Goal: Task Accomplishment & Management: Use online tool/utility

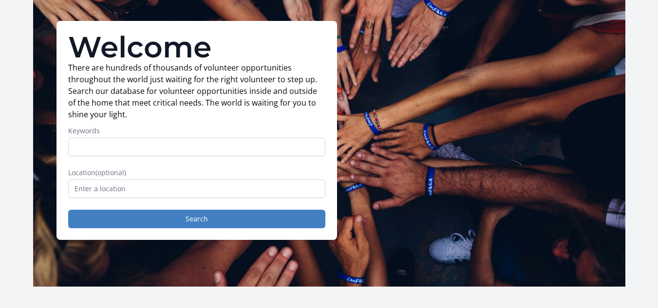
scroll to position [55, 0]
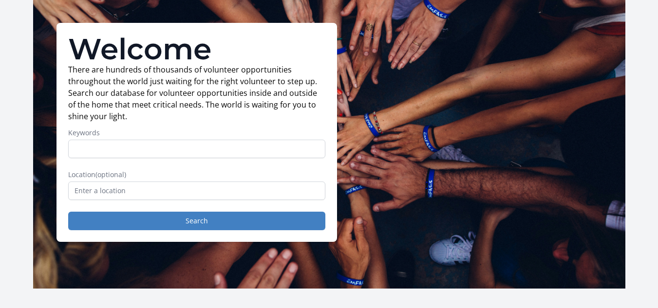
click at [231, 148] on input "Keywords" at bounding box center [196, 149] width 257 height 19
click at [235, 201] on form "Keywords Location (optional) Search" at bounding box center [196, 179] width 257 height 102
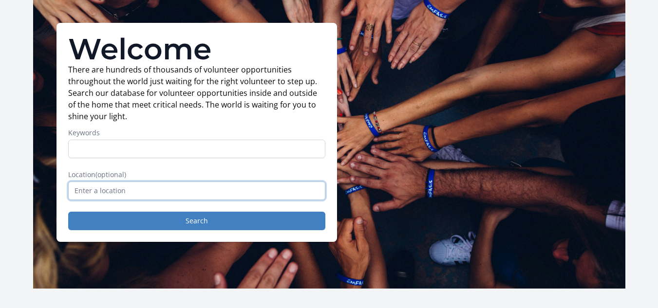
click at [234, 195] on input "text" at bounding box center [196, 191] width 257 height 19
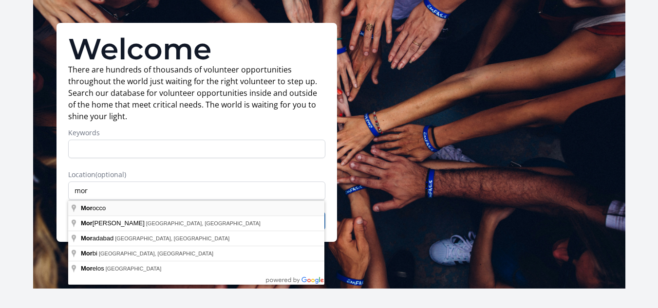
type input "Morocco"
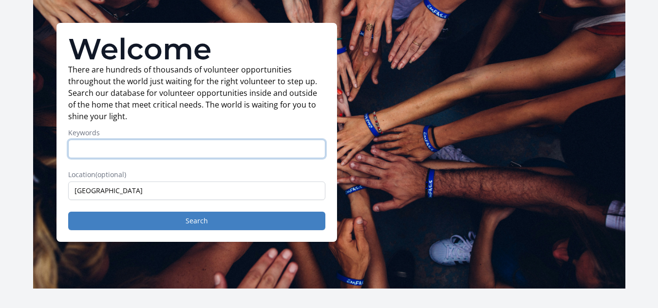
click at [210, 147] on input "Keywords" at bounding box center [196, 149] width 257 height 19
type input "volunteer"
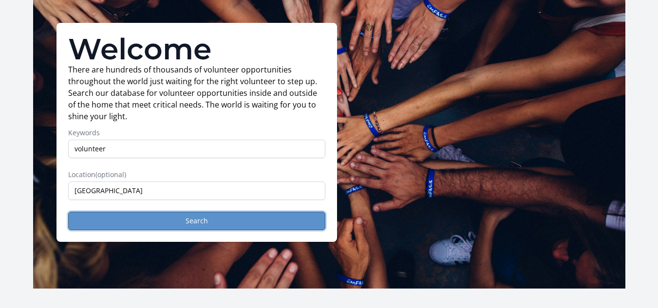
click at [184, 223] on button "Search" at bounding box center [196, 221] width 257 height 19
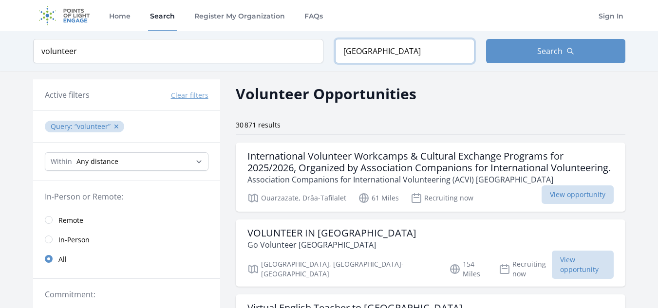
click at [382, 55] on input "Morocco" at bounding box center [404, 51] width 139 height 24
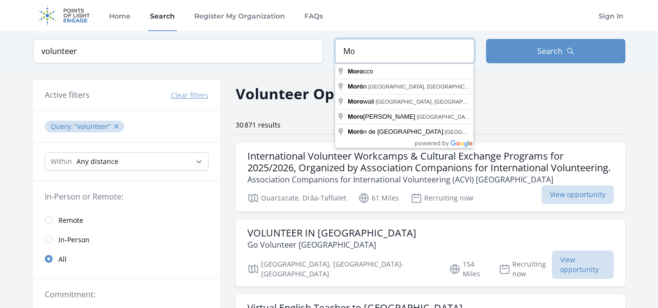
type input "M"
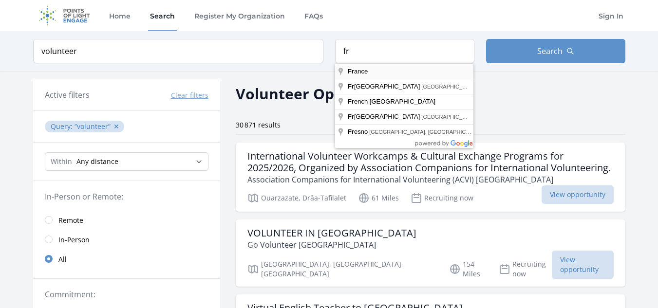
type input "France"
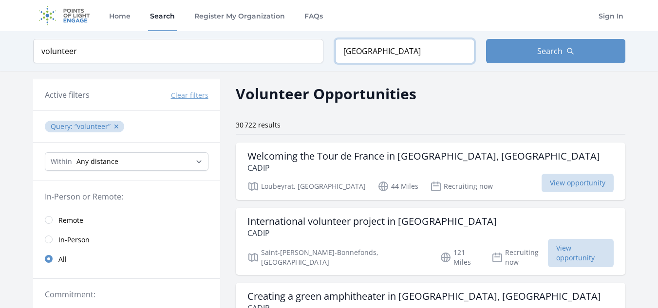
drag, startPoint x: 372, startPoint y: 45, endPoint x: 338, endPoint y: 53, distance: 35.0
click at [338, 53] on input "[GEOGRAPHIC_DATA]" at bounding box center [404, 51] width 139 height 24
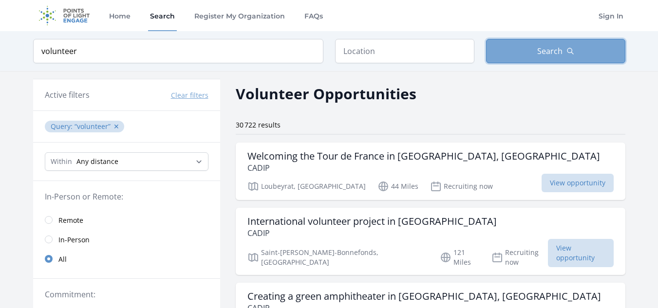
click at [504, 56] on button "Search" at bounding box center [555, 51] width 139 height 24
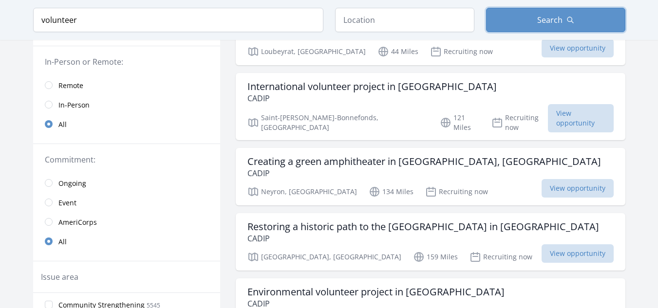
scroll to position [149, 0]
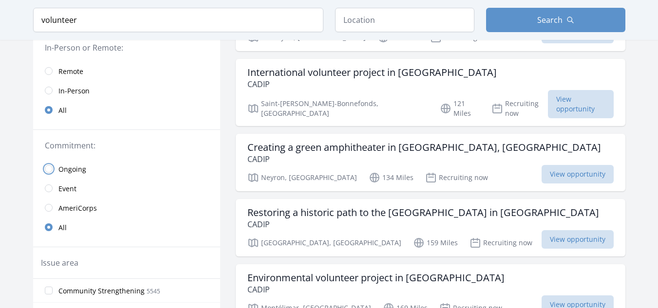
click at [52, 169] on input "radio" at bounding box center [49, 169] width 8 height 8
click at [51, 90] on input "radio" at bounding box center [49, 91] width 8 height 8
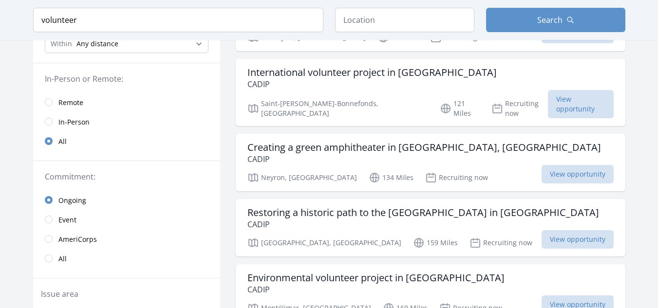
scroll to position [180, 0]
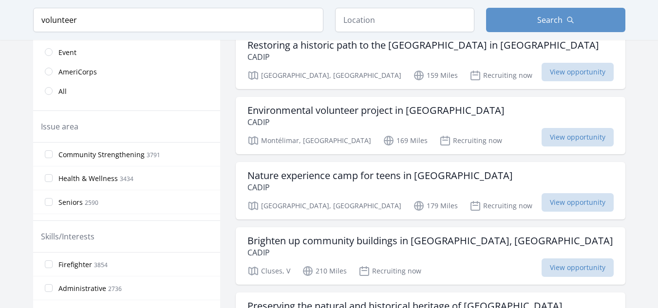
scroll to position [325, 0]
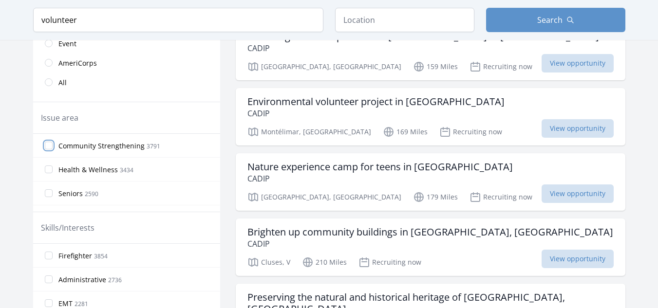
click at [48, 146] on input "Community Strengthening 3791" at bounding box center [49, 146] width 8 height 8
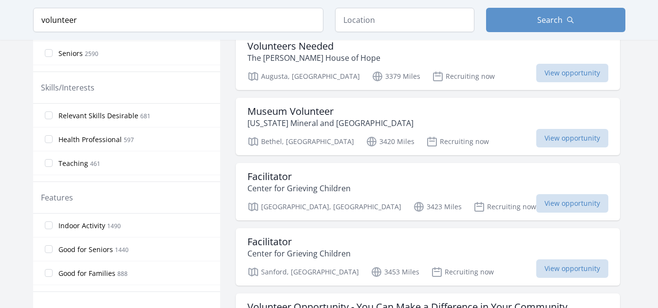
scroll to position [33, 0]
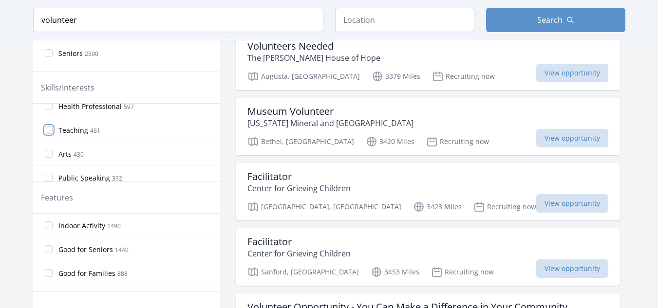
click at [51, 129] on input "Teaching 461" at bounding box center [49, 130] width 8 height 8
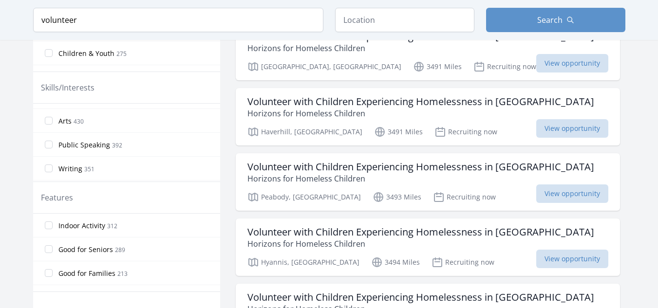
scroll to position [72, 0]
click at [49, 139] on input "Public Speaking 392" at bounding box center [49, 139] width 8 height 8
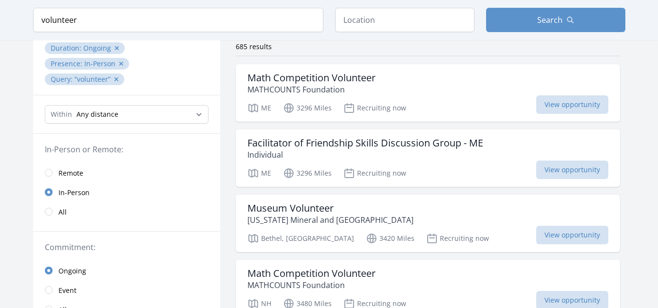
scroll to position [0, 0]
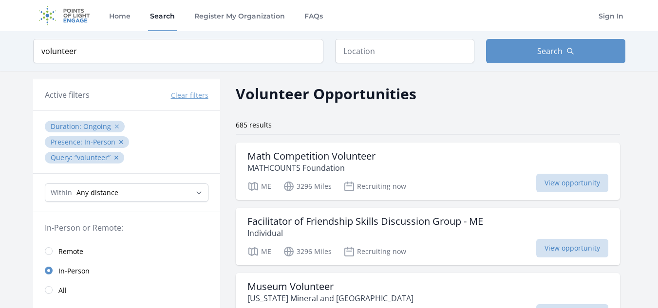
click at [114, 128] on button "✕" at bounding box center [117, 127] width 6 height 10
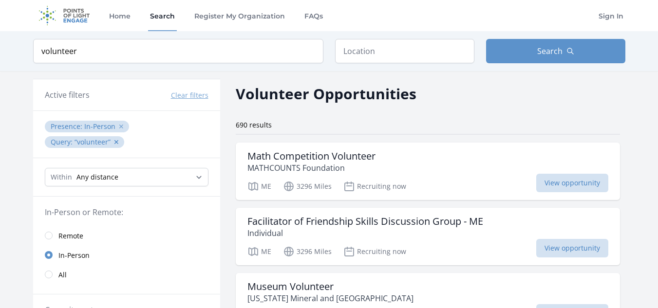
click at [118, 126] on button "✕" at bounding box center [121, 127] width 6 height 10
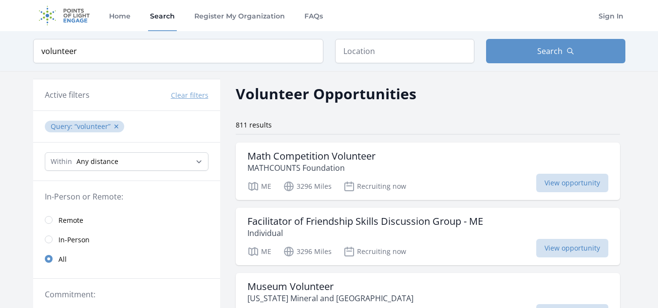
click at [111, 124] on span "volunteer ✕" at bounding box center [98, 126] width 48 height 9
click at [113, 127] on button "✕" at bounding box center [116, 127] width 6 height 10
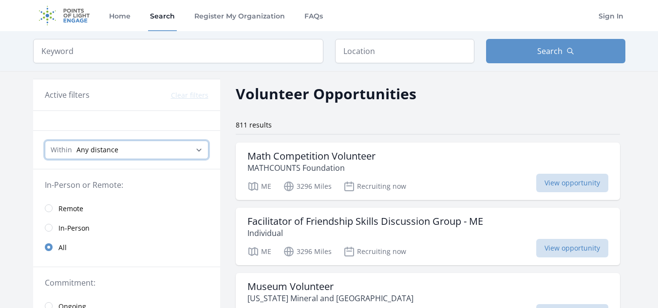
click at [178, 149] on select "Any distance , 5 Miles , 20 Miles , 50 Miles , 100 Miles" at bounding box center [127, 150] width 164 height 19
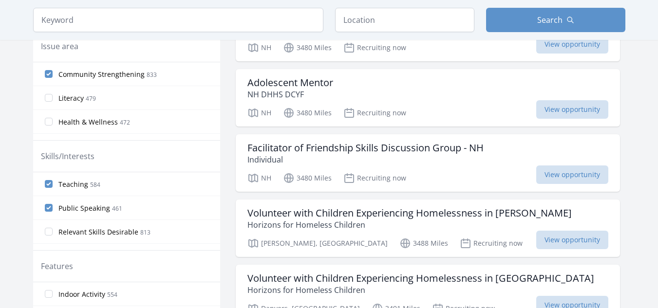
scroll to position [346, 0]
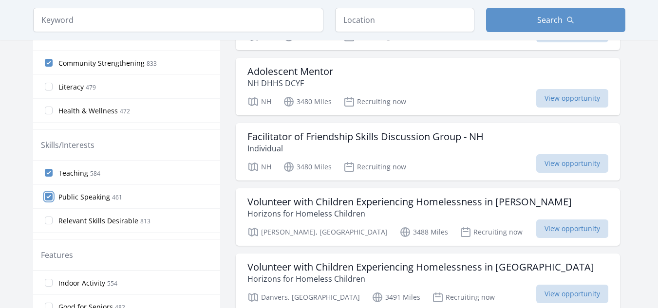
click at [52, 200] on input "Public Speaking 461" at bounding box center [49, 197] width 8 height 8
click at [50, 197] on input "Public Speaking 461" at bounding box center [49, 197] width 8 height 8
click at [50, 174] on input "Teaching 584" at bounding box center [49, 173] width 8 height 8
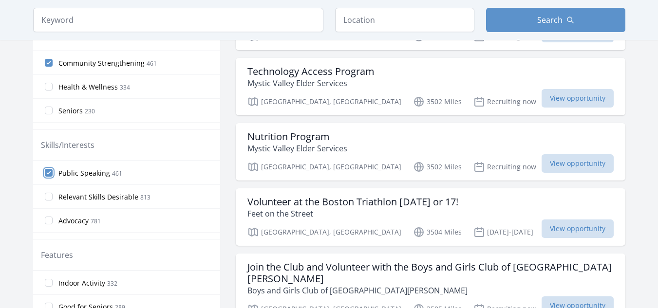
click at [51, 172] on input "Public Speaking 461" at bounding box center [49, 173] width 8 height 8
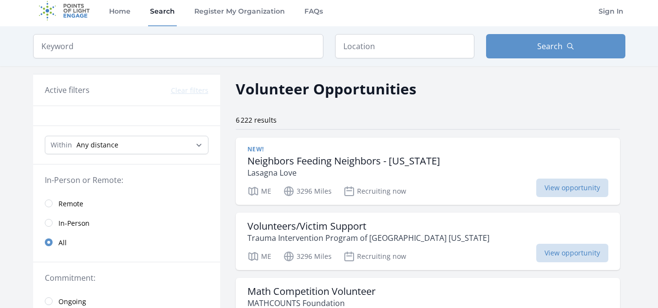
scroll to position [0, 0]
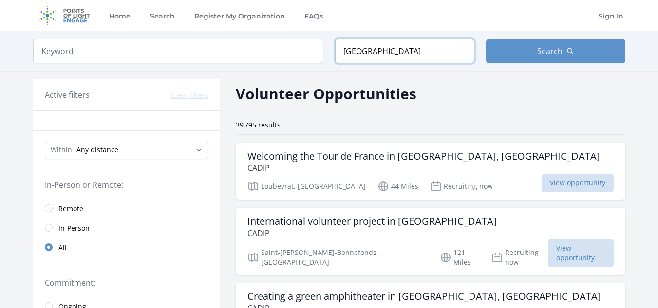
drag, startPoint x: 388, startPoint y: 55, endPoint x: 348, endPoint y: 56, distance: 39.9
click at [348, 56] on input "France" at bounding box center [404, 51] width 139 height 24
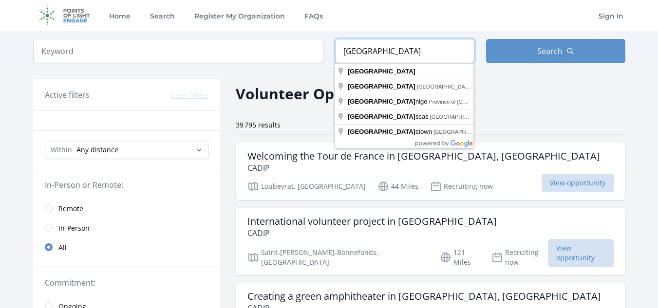
type input "F"
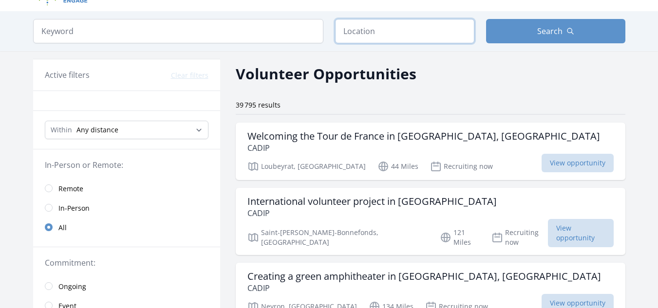
scroll to position [51, 0]
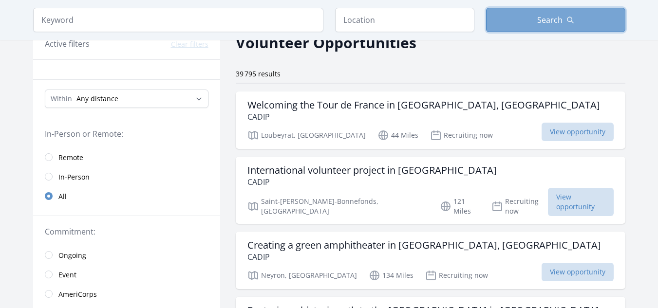
click at [612, 12] on button "Search" at bounding box center [555, 20] width 139 height 24
click at [486, 8] on button "Search" at bounding box center [555, 20] width 139 height 24
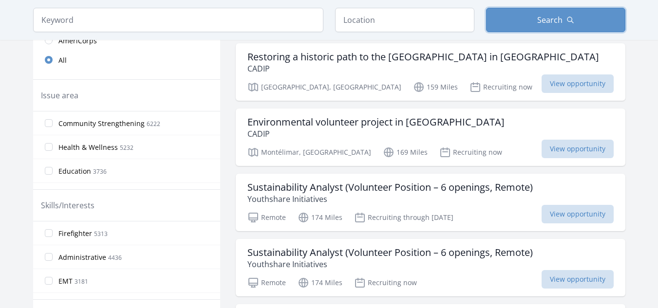
scroll to position [325, 0]
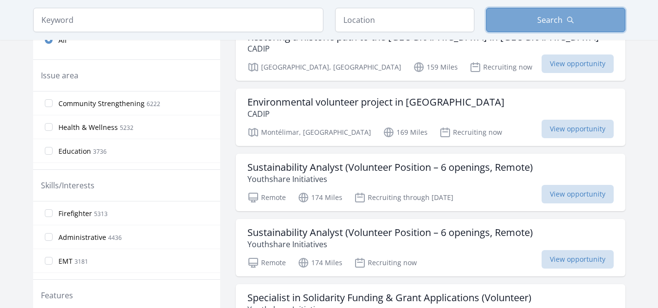
click at [580, 19] on button "Search" at bounding box center [555, 20] width 139 height 24
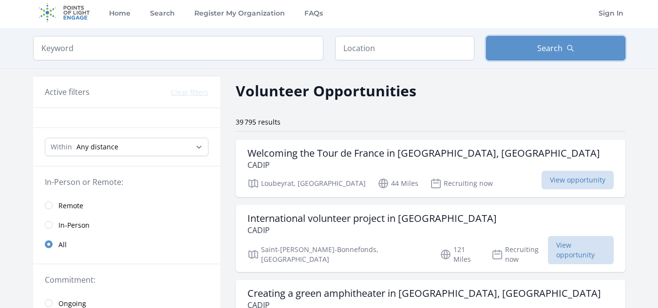
scroll to position [0, 0]
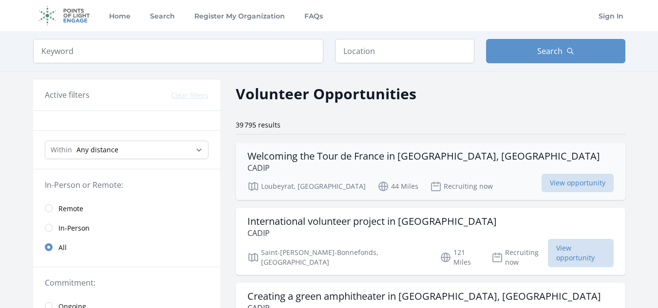
click at [389, 151] on h3 "Welcoming the Tour de France in Loubeyrat, France" at bounding box center [423, 156] width 353 height 12
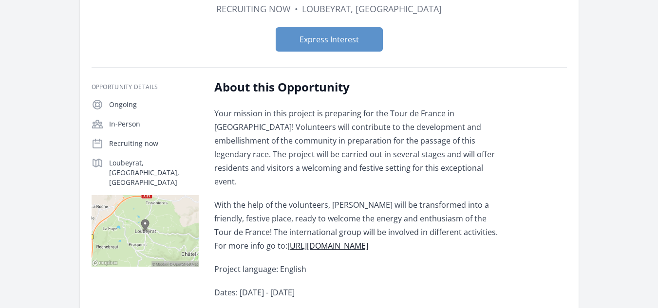
scroll to position [174, 0]
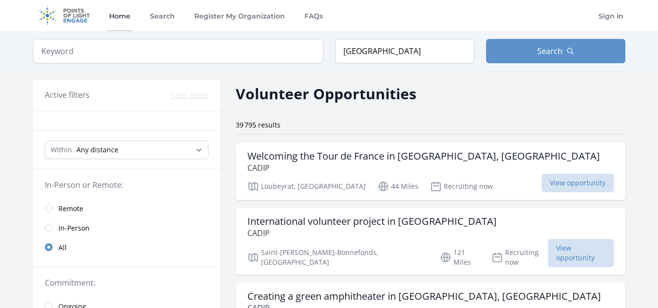
click at [128, 12] on link "Home" at bounding box center [119, 15] width 25 height 31
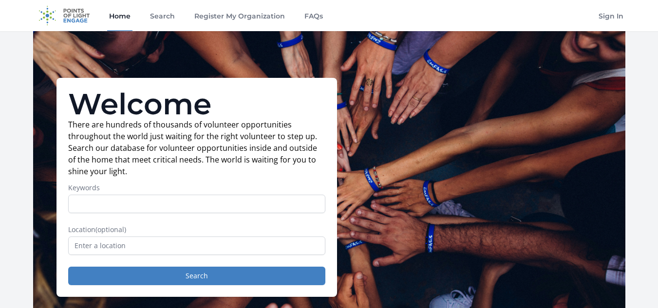
drag, startPoint x: 633, startPoint y: 37, endPoint x: 659, endPoint y: 35, distance: 25.9
